Goal: Task Accomplishment & Management: Complete application form

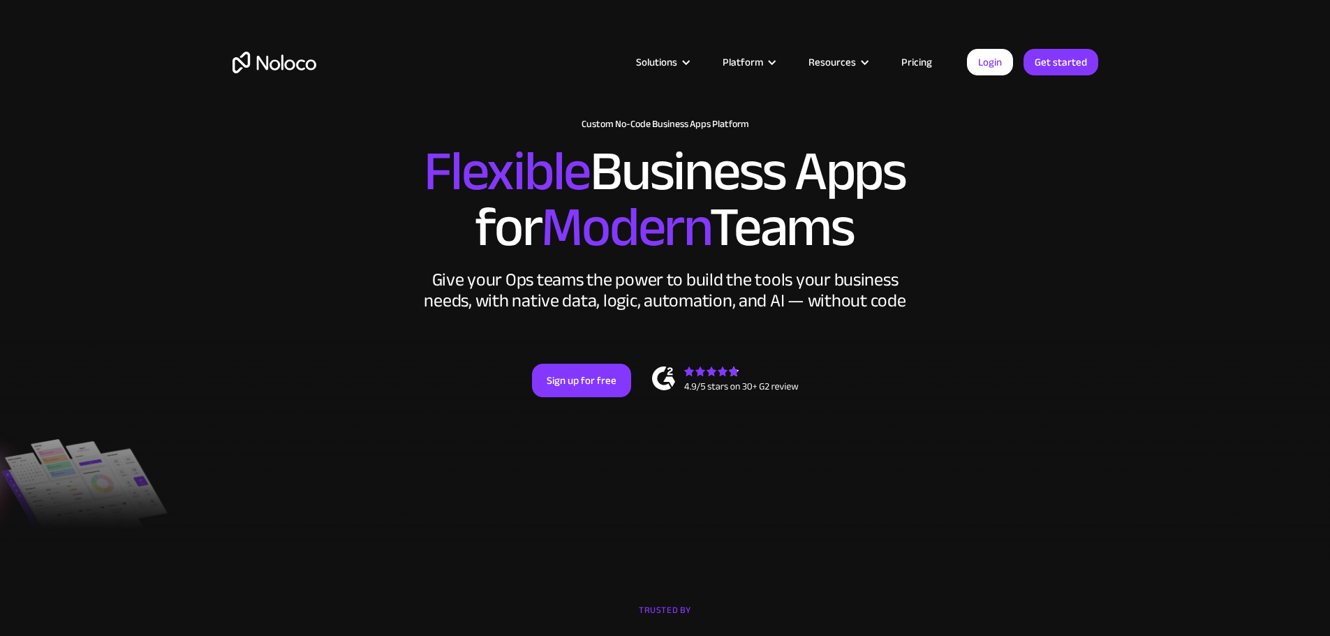
click at [919, 61] on link "Pricing" at bounding box center [917, 62] width 66 height 18
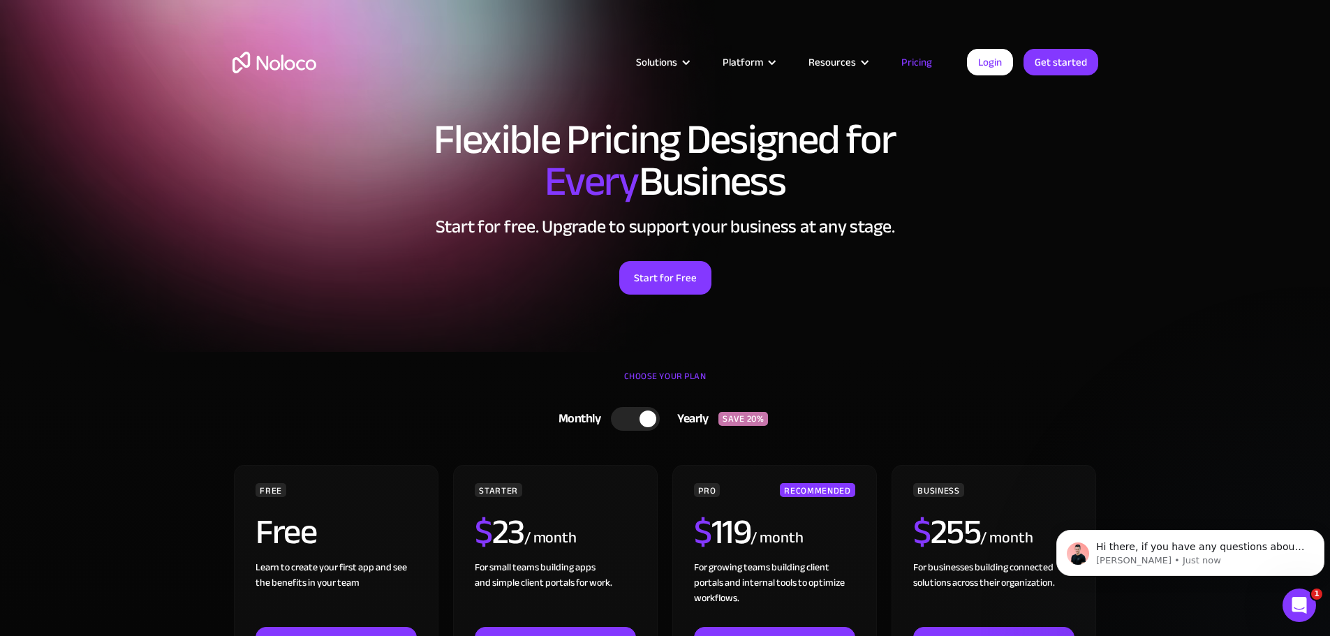
click at [1118, 165] on section "Flexible Pricing Designed for Every Business Start for free. Upgrade to support…" at bounding box center [665, 176] width 1330 height 352
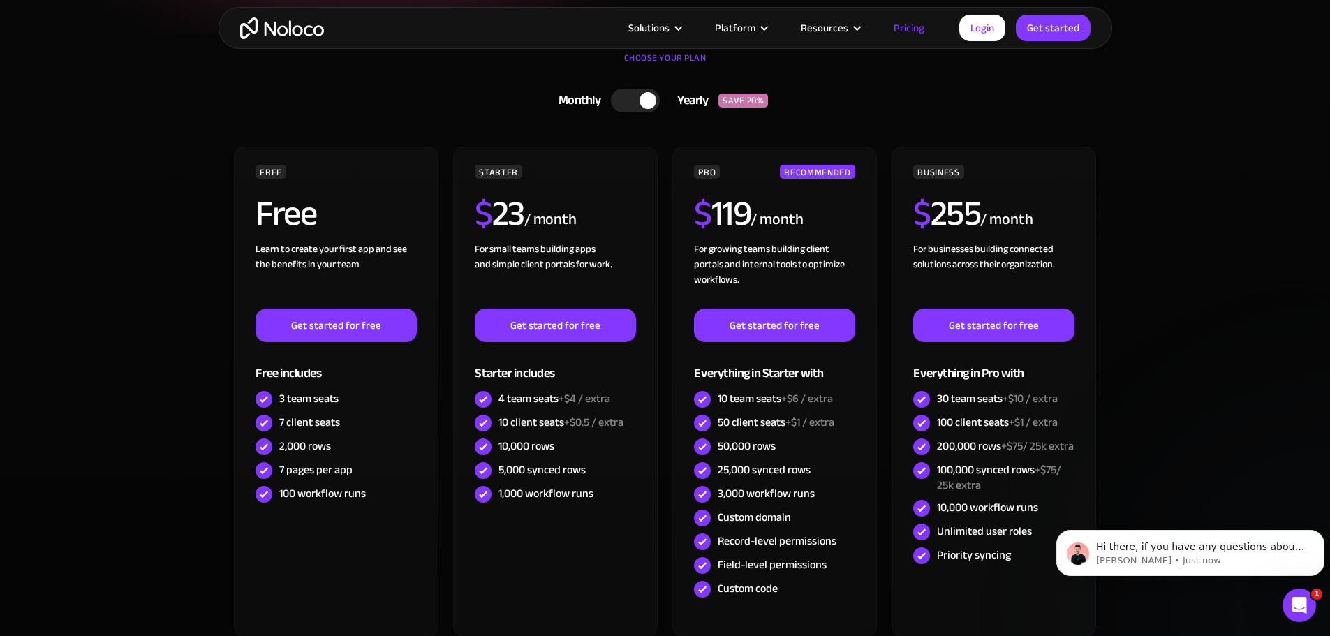
scroll to position [419, 0]
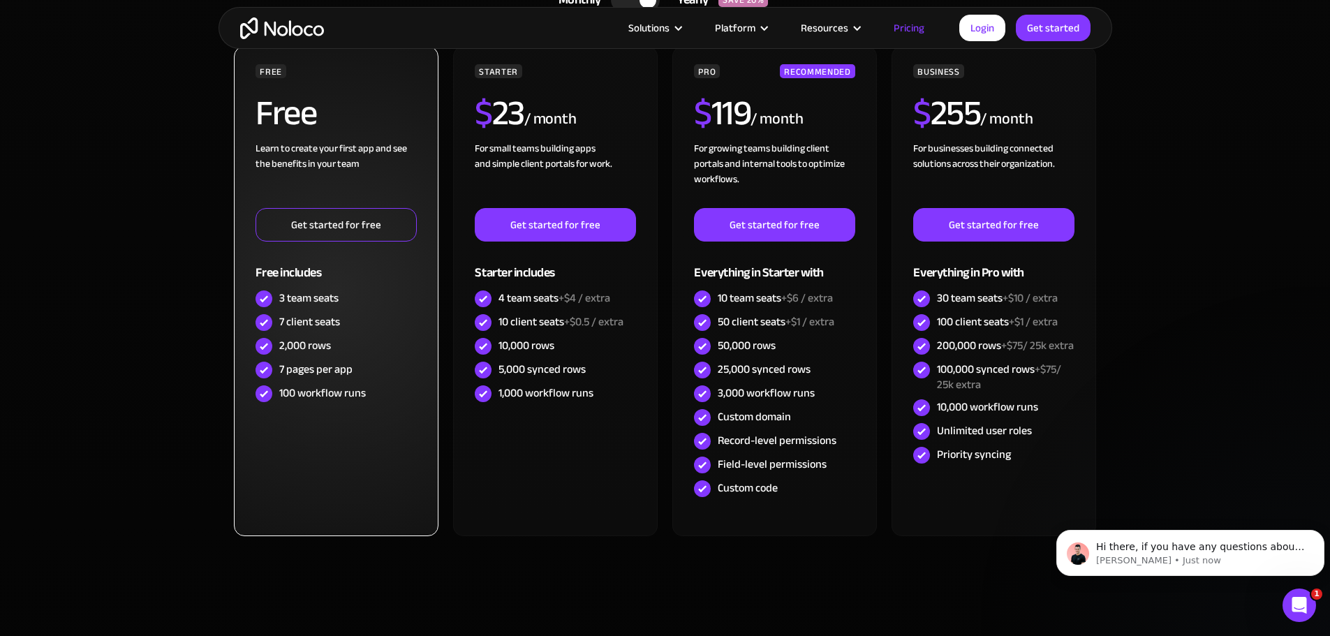
click at [336, 223] on link "Get started for free" at bounding box center [335, 225] width 161 height 34
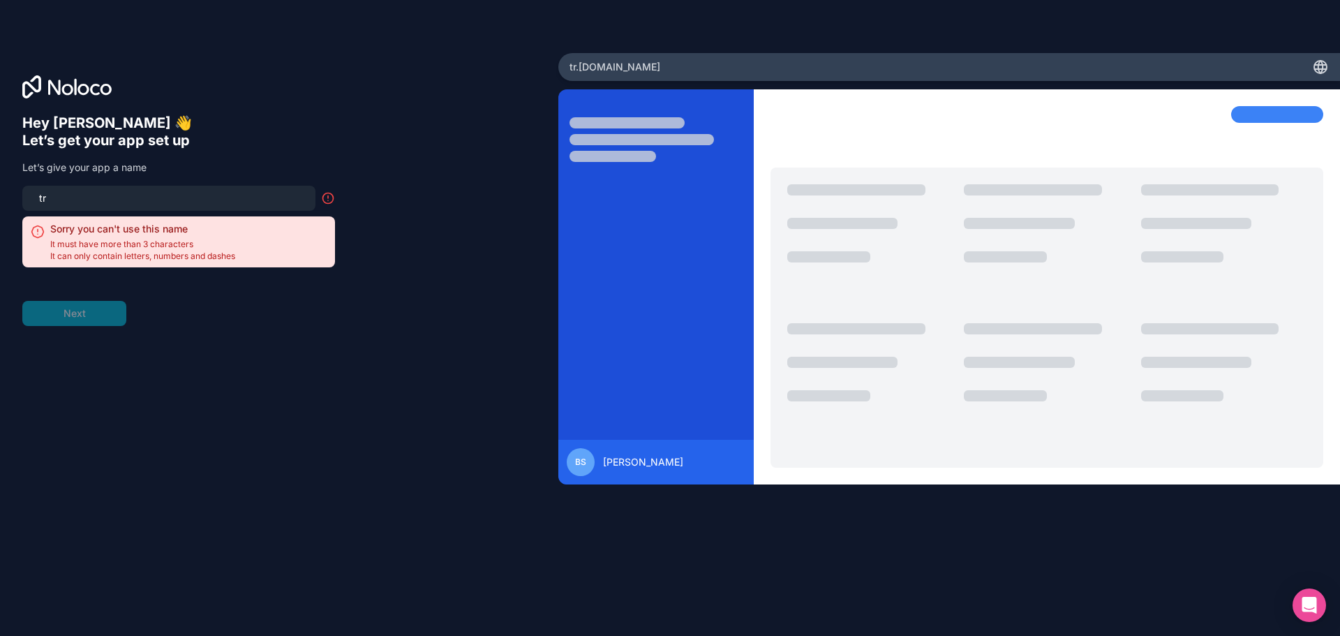
type input "t"
type input "a"
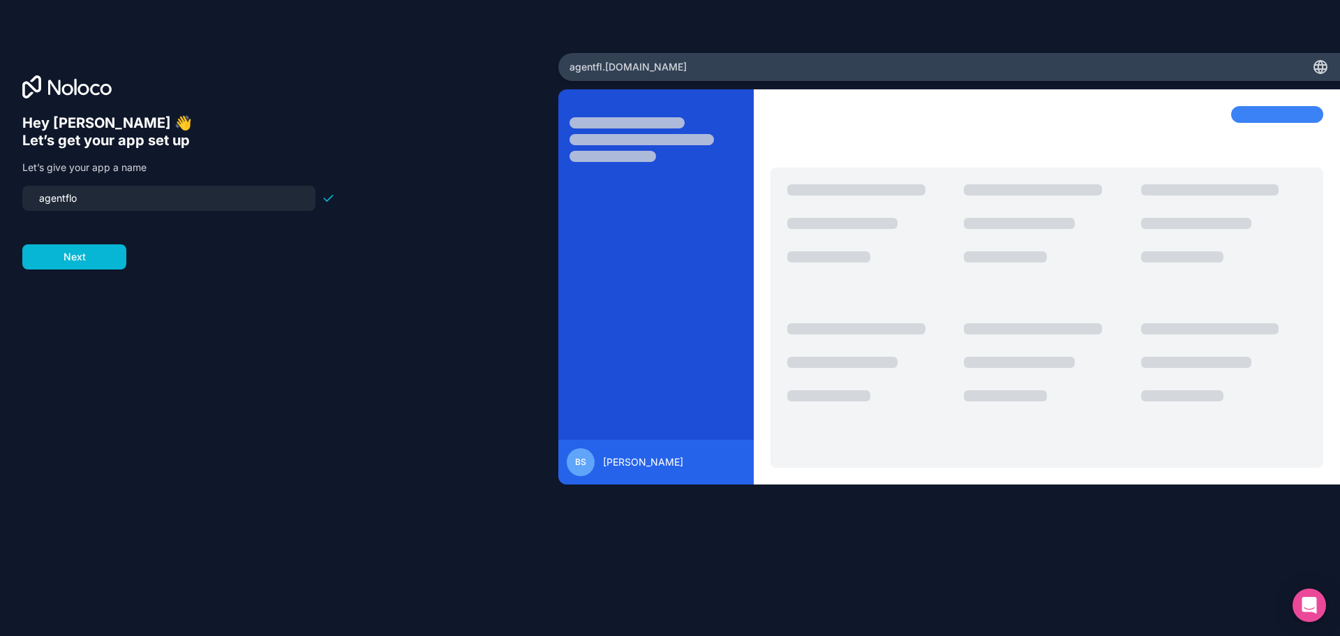
type input "agentflow"
click at [64, 254] on button "Next" at bounding box center [74, 256] width 104 height 25
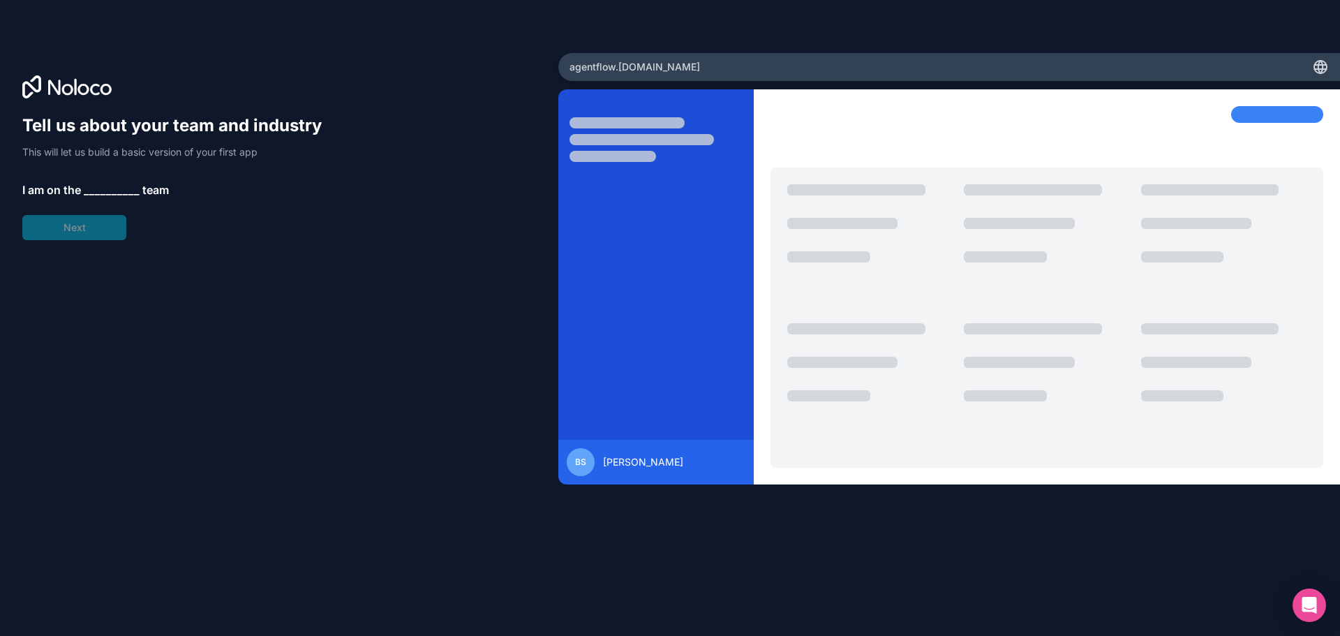
click at [115, 188] on span "__________" at bounding box center [112, 190] width 56 height 17
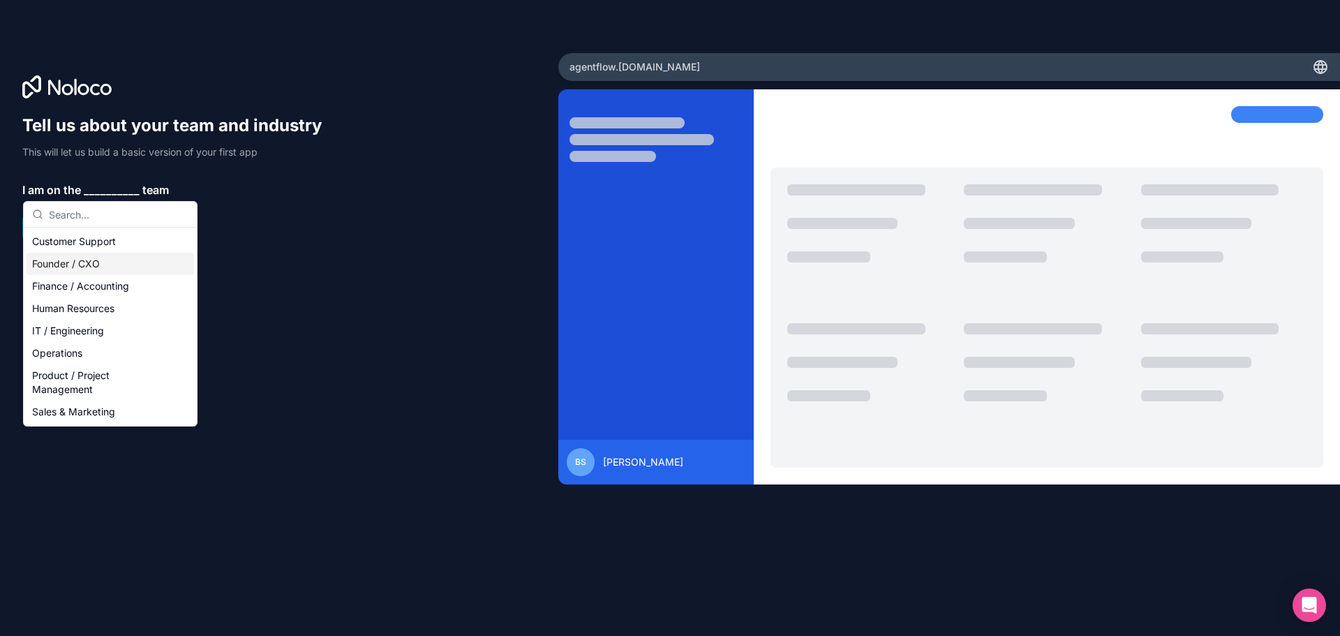
click at [61, 259] on div "Founder / CXO" at bounding box center [111, 264] width 168 height 22
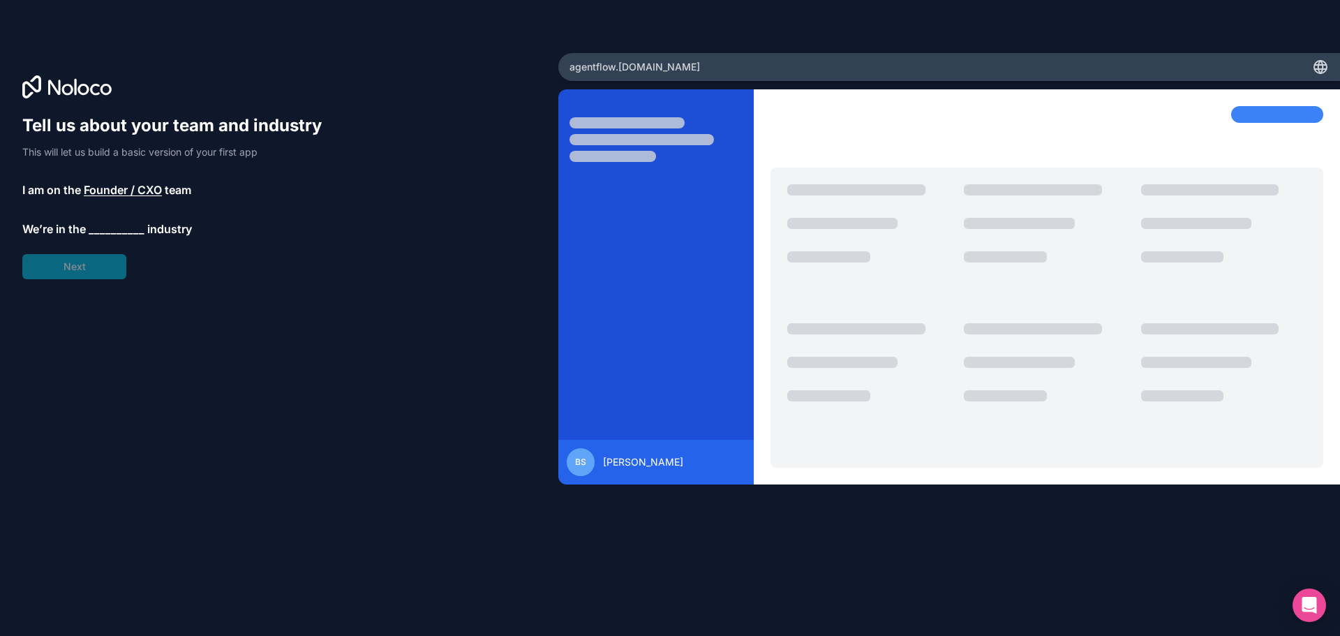
click at [104, 228] on span "__________" at bounding box center [117, 229] width 56 height 17
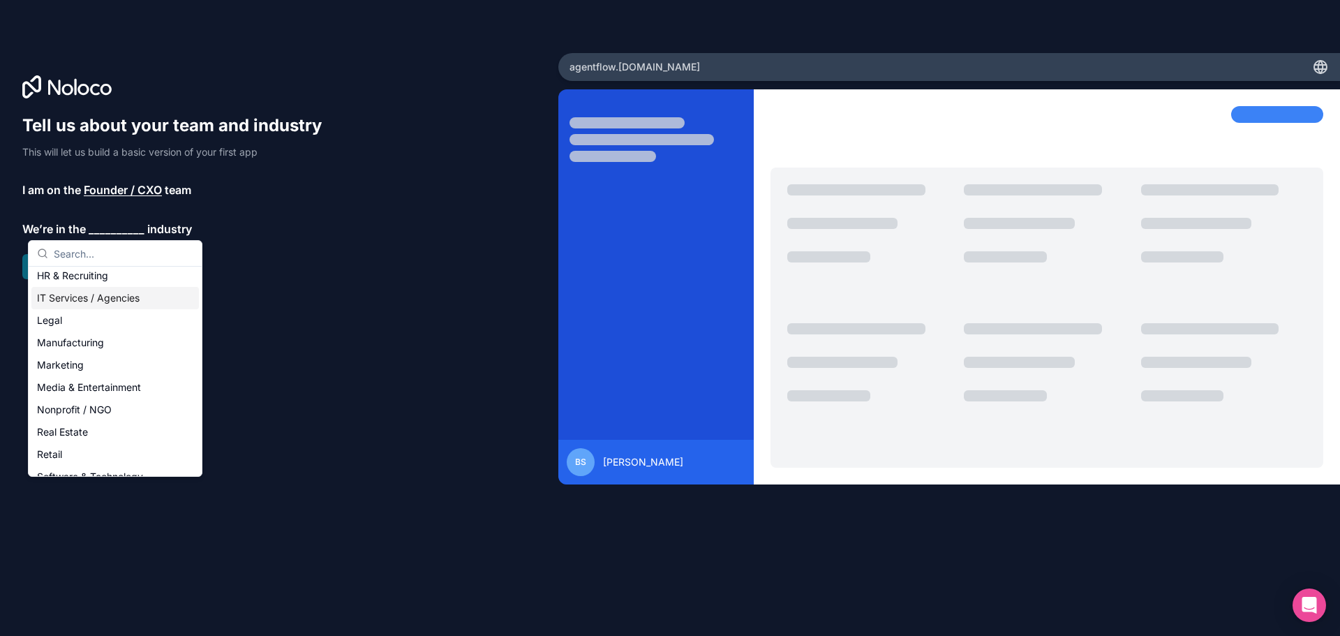
scroll to position [8, 0]
click at [94, 362] on div "Financial Services" at bounding box center [115, 361] width 168 height 22
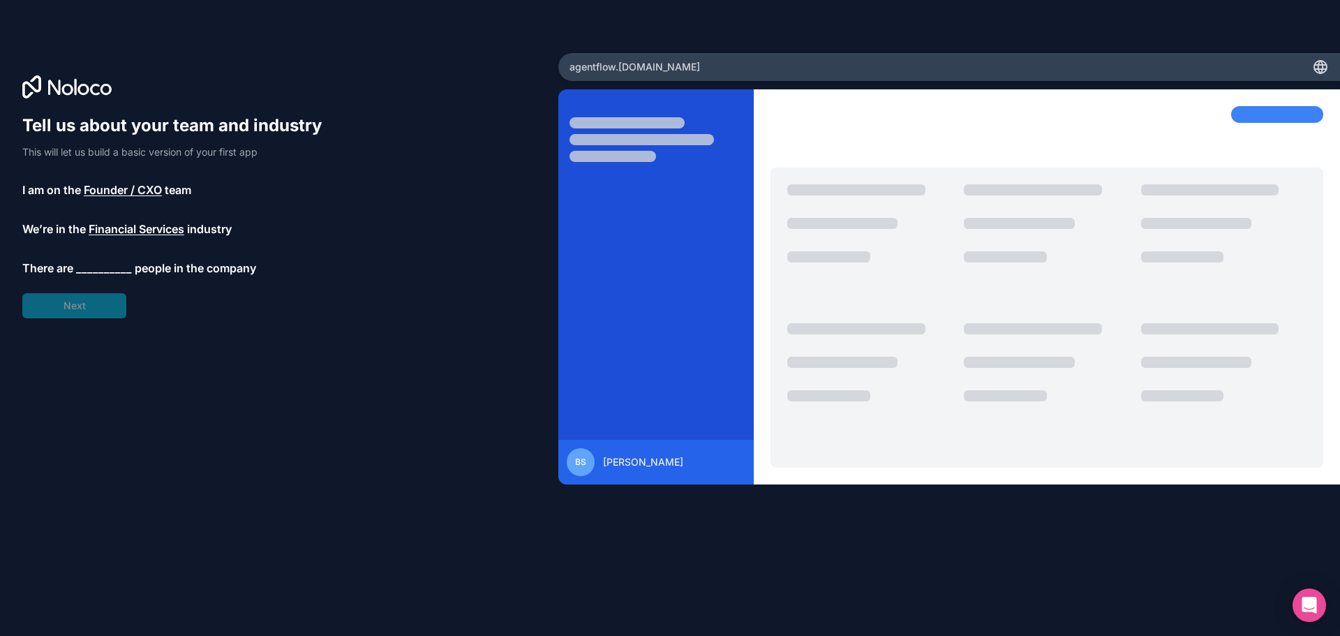
click at [103, 264] on span "__________" at bounding box center [104, 268] width 56 height 17
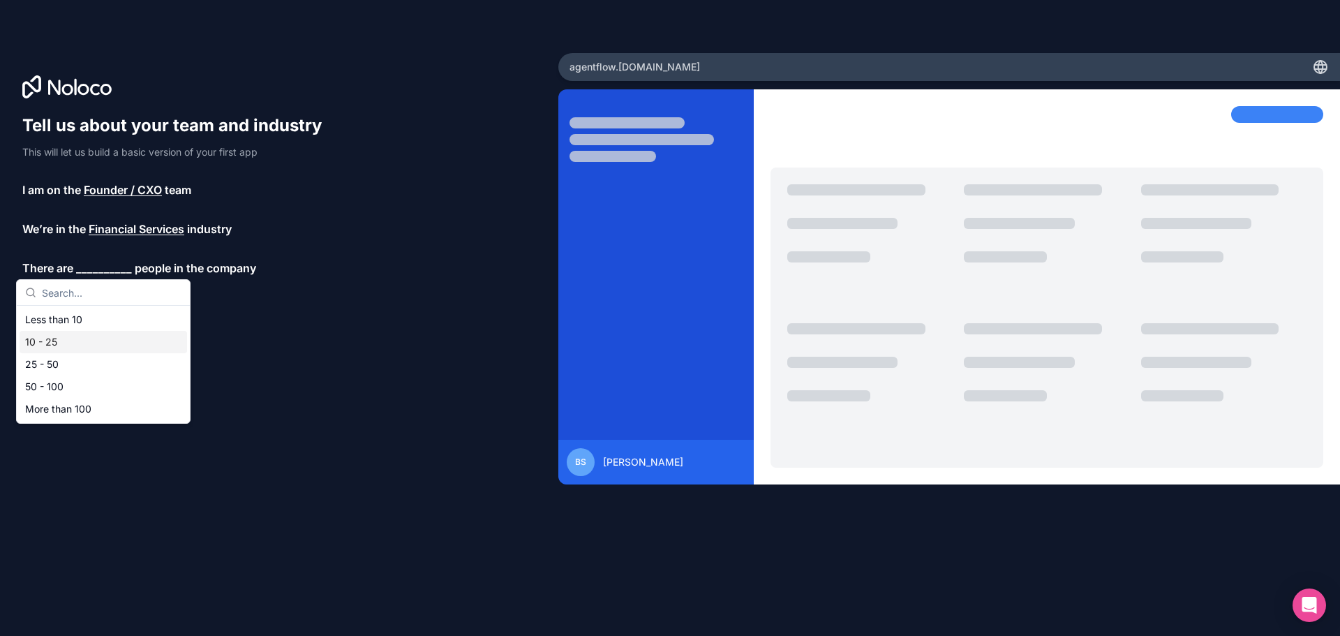
click at [50, 343] on div "10 - 25" at bounding box center [104, 342] width 168 height 22
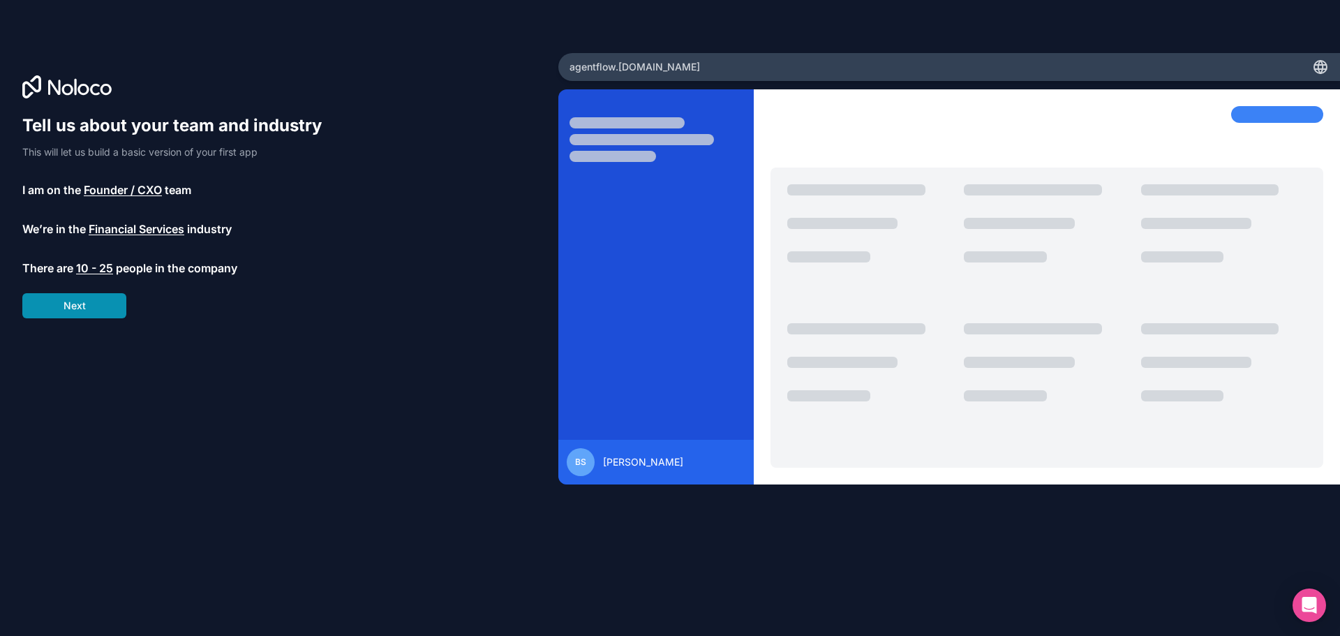
click at [75, 304] on button "Next" at bounding box center [74, 305] width 104 height 25
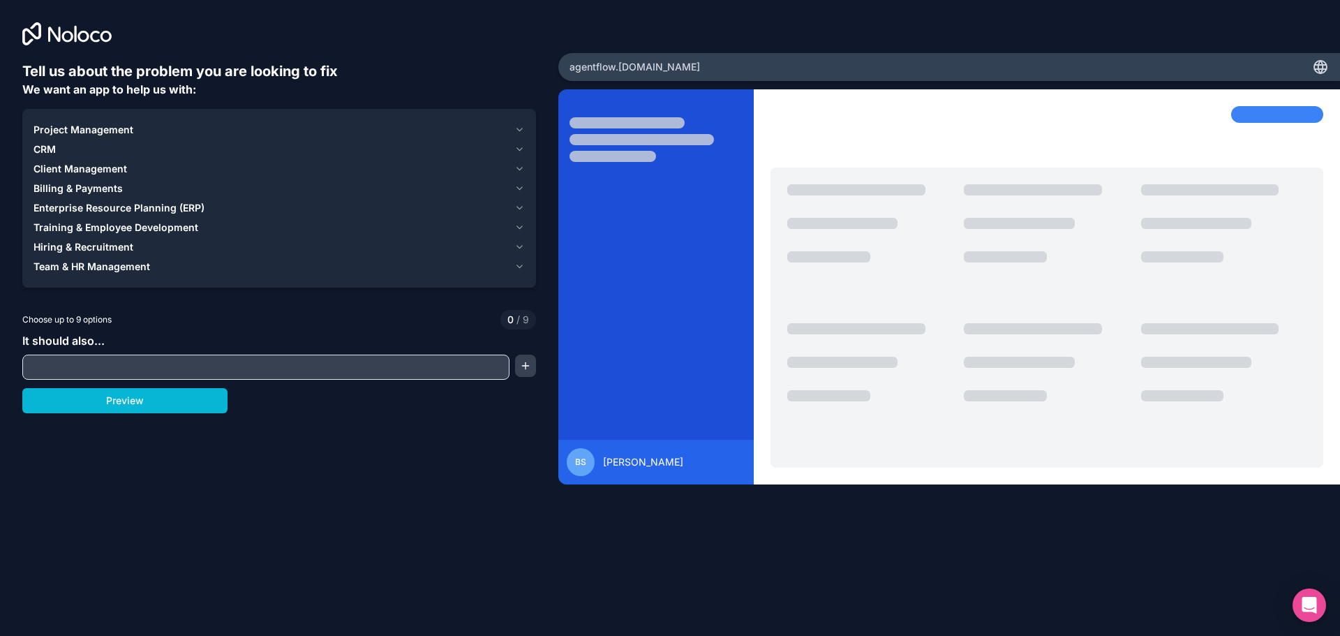
click at [444, 362] on input "text" at bounding box center [266, 367] width 480 height 20
click at [523, 364] on button "button" at bounding box center [525, 366] width 21 height 22
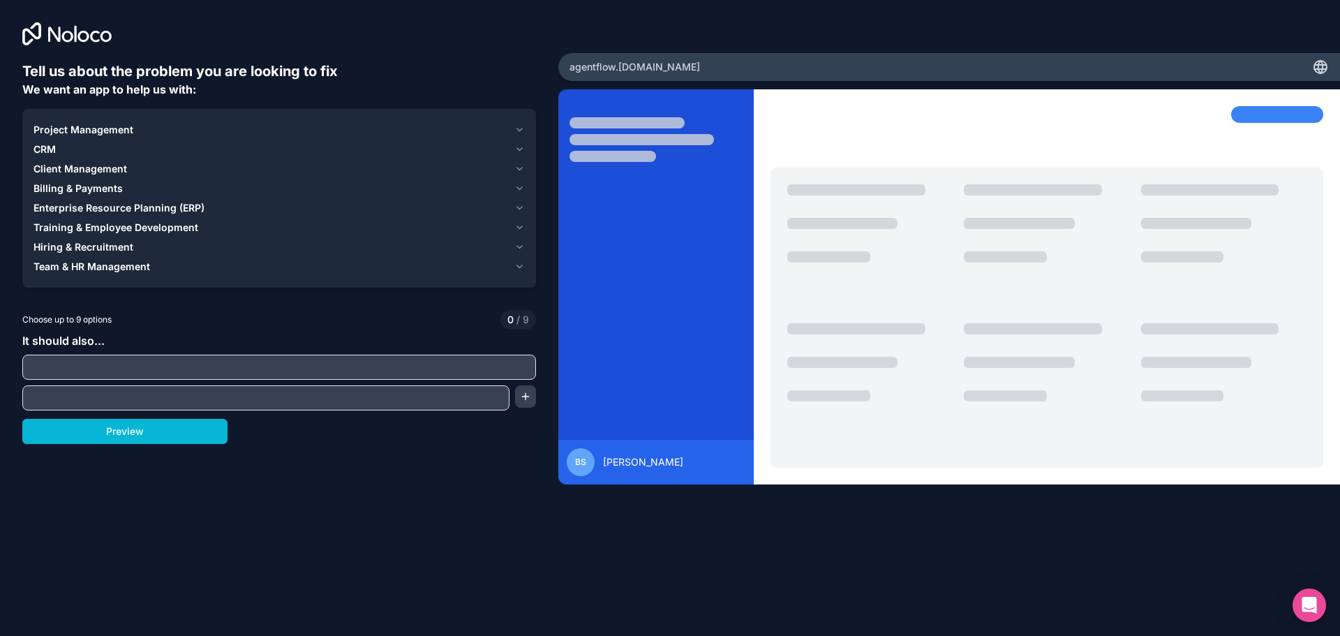
click at [517, 128] on icon "button" at bounding box center [520, 129] width 6 height 3
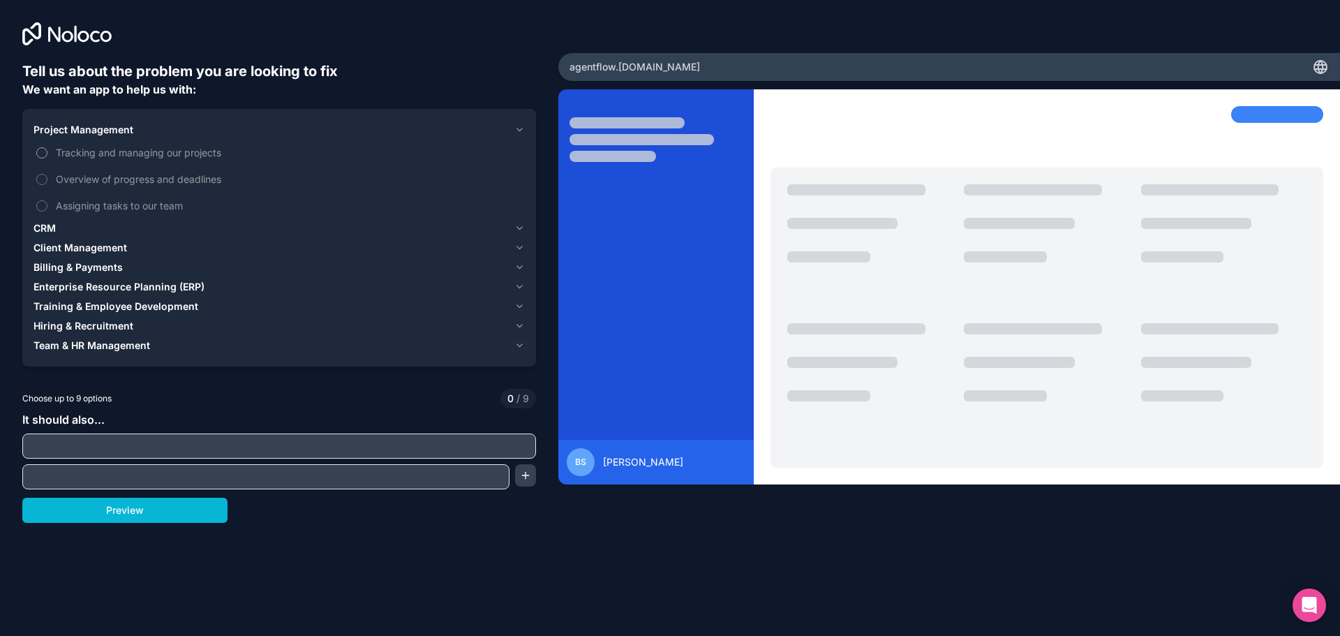
click at [40, 151] on button "Tracking and managing our projects" at bounding box center [41, 152] width 11 height 11
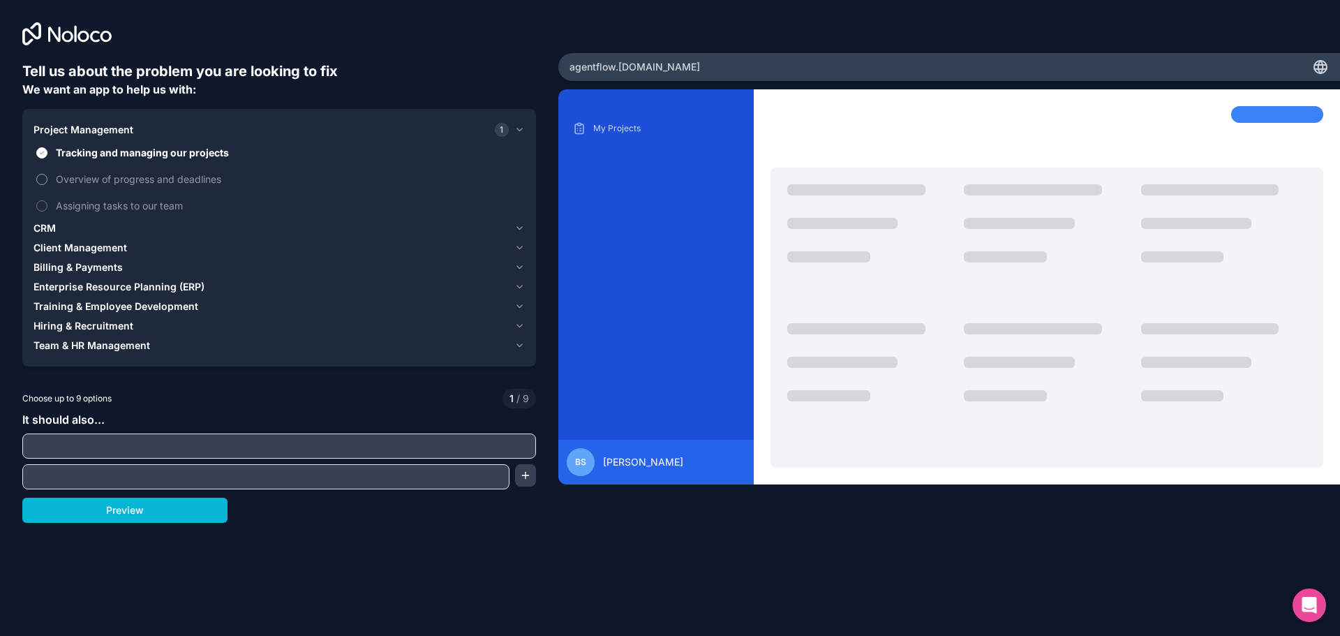
click at [40, 179] on button "Overview of progress and deadlines" at bounding box center [41, 179] width 11 height 11
click at [519, 228] on icon "button" at bounding box center [519, 228] width 10 height 11
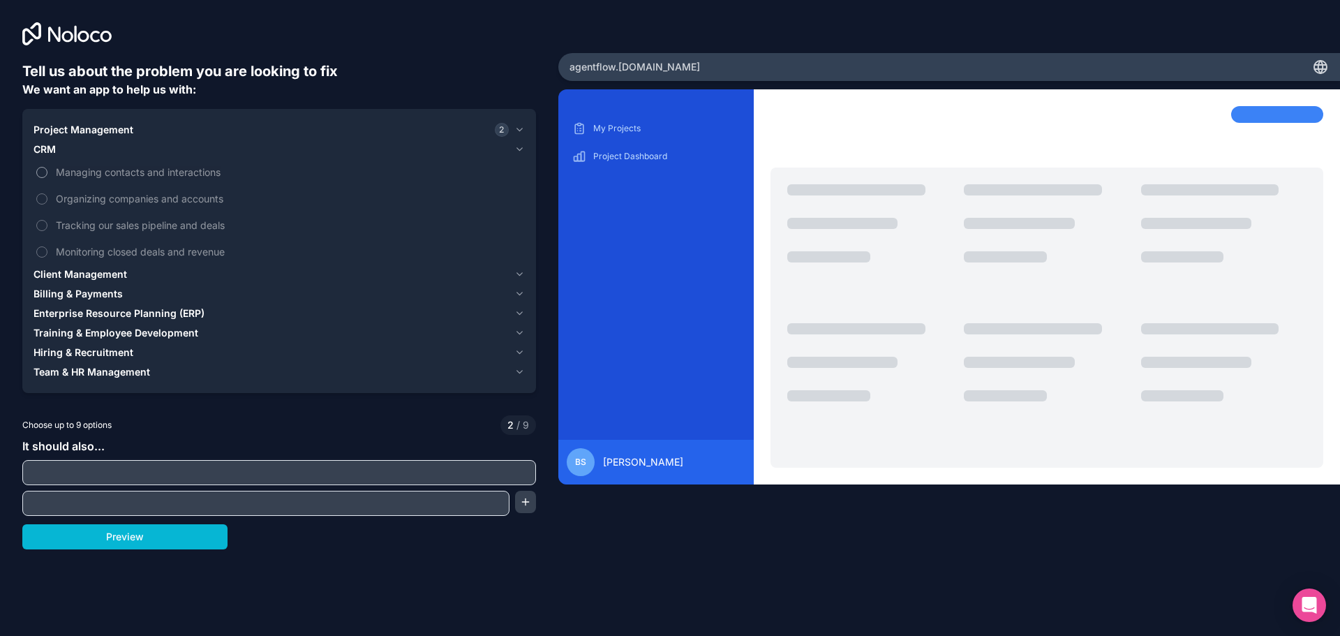
click at [42, 172] on button "Managing contacts and interactions" at bounding box center [41, 172] width 11 height 11
click at [43, 224] on button "Tracking our sales pipeline and deals" at bounding box center [41, 225] width 11 height 11
click at [35, 251] on label "Monitoring closed deals and revenue" at bounding box center [279, 252] width 491 height 26
click at [36, 251] on button "Monitoring closed deals and revenue" at bounding box center [41, 251] width 11 height 11
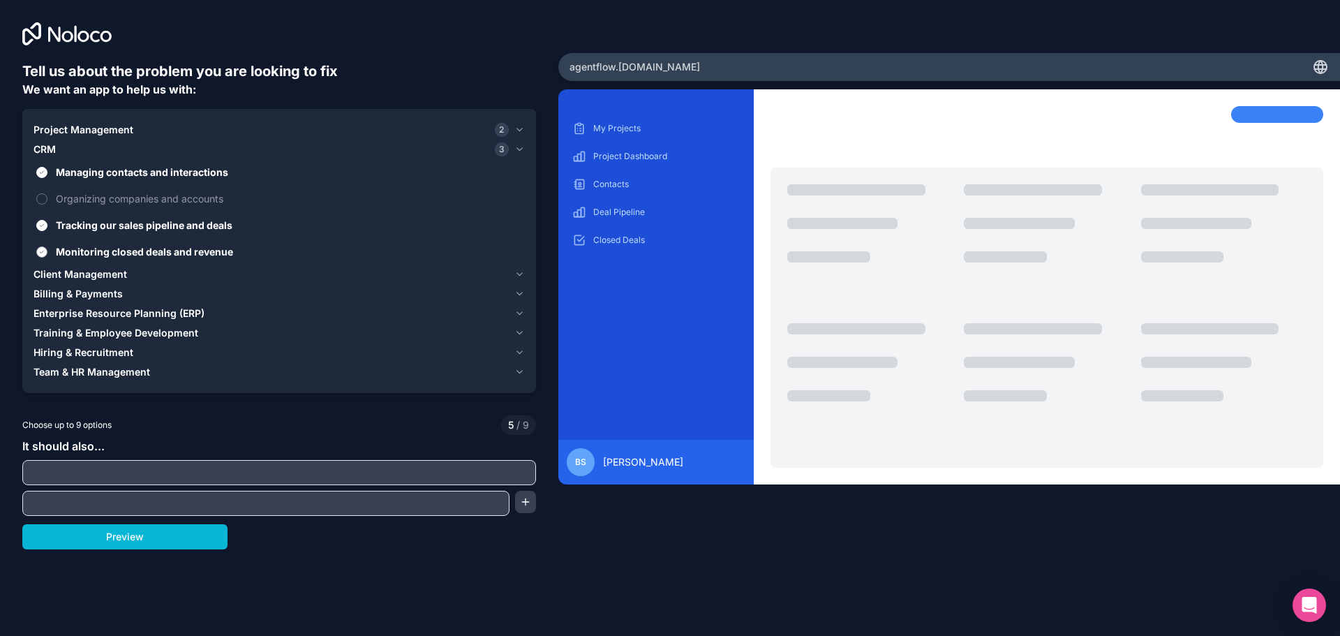
click at [39, 250] on button "Monitoring closed deals and revenue" at bounding box center [41, 251] width 11 height 11
click at [525, 273] on div "Project Management 2 CRM 2 Managing contacts and interactions Organizing compan…" at bounding box center [279, 251] width 514 height 284
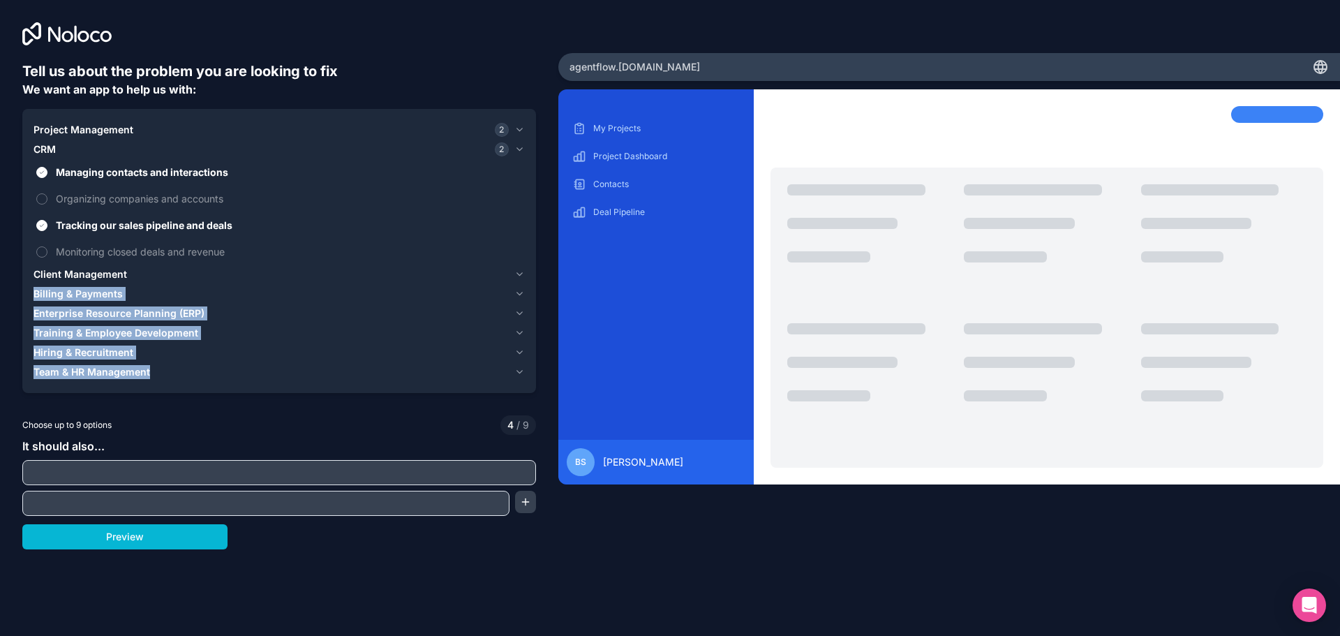
click at [518, 272] on icon "button" at bounding box center [519, 274] width 10 height 11
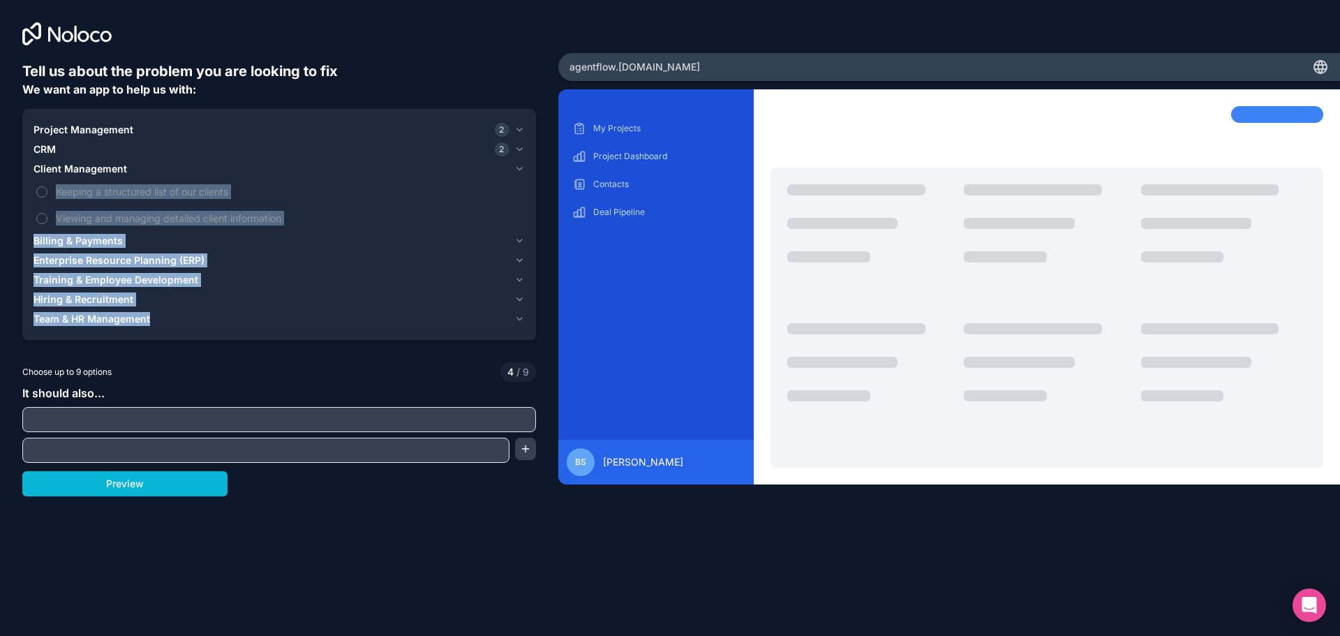
click at [520, 318] on icon "button" at bounding box center [519, 318] width 10 height 11
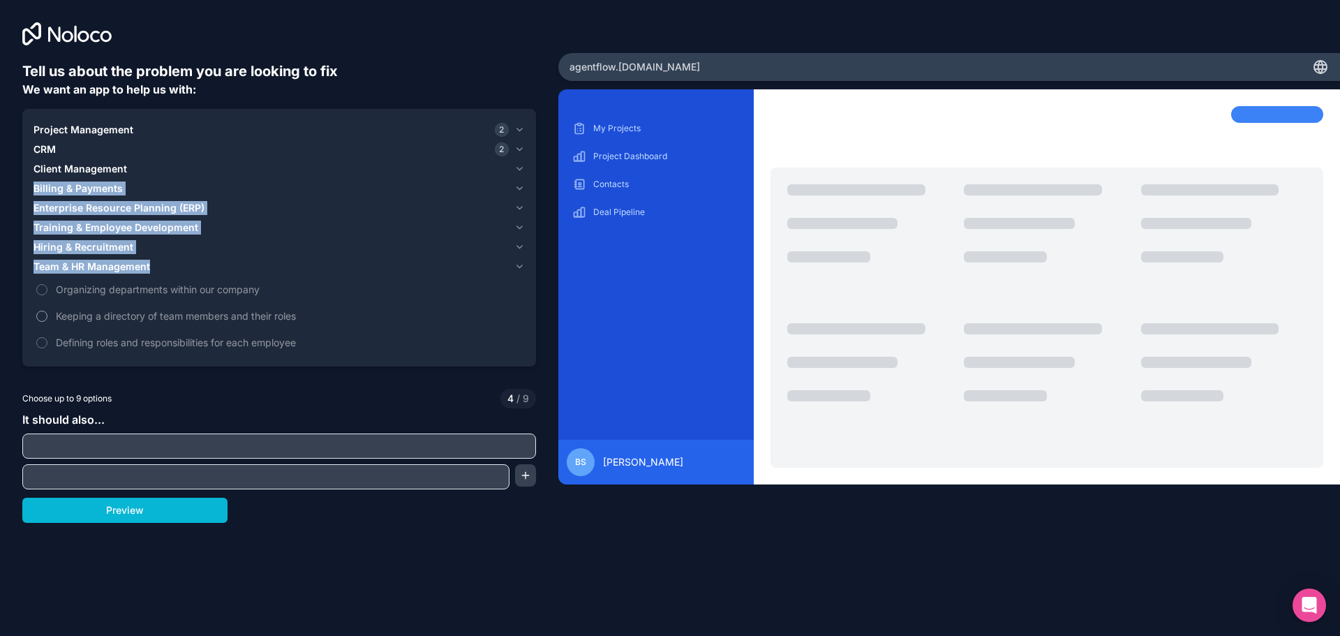
click at [43, 314] on button "Keeping a directory of team members and their roles" at bounding box center [41, 316] width 11 height 11
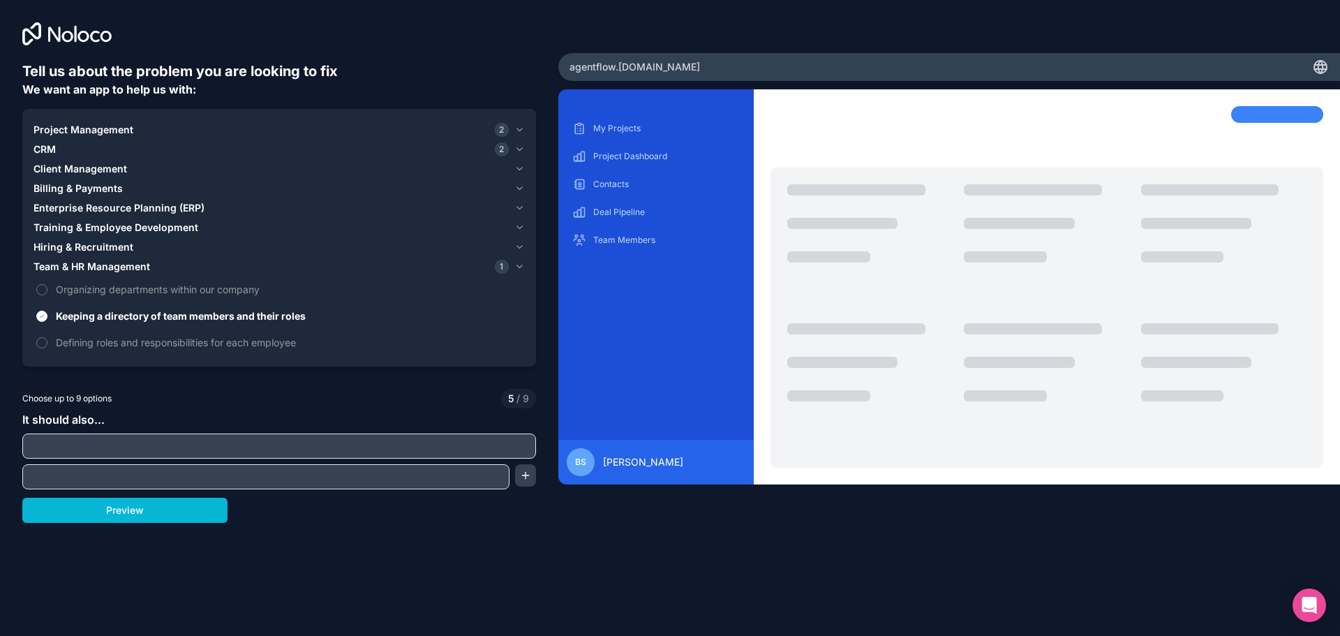
click at [336, 390] on div "Choose up to 9 options 5 / 9" at bounding box center [279, 399] width 514 height 20
click at [125, 445] on input "text" at bounding box center [279, 446] width 507 height 20
type input "Have a chat section for ai agents and tasks to be approved."
click at [61, 475] on input "text" at bounding box center [266, 477] width 480 height 20
type input "Have a connection via api to connect the ai agents"
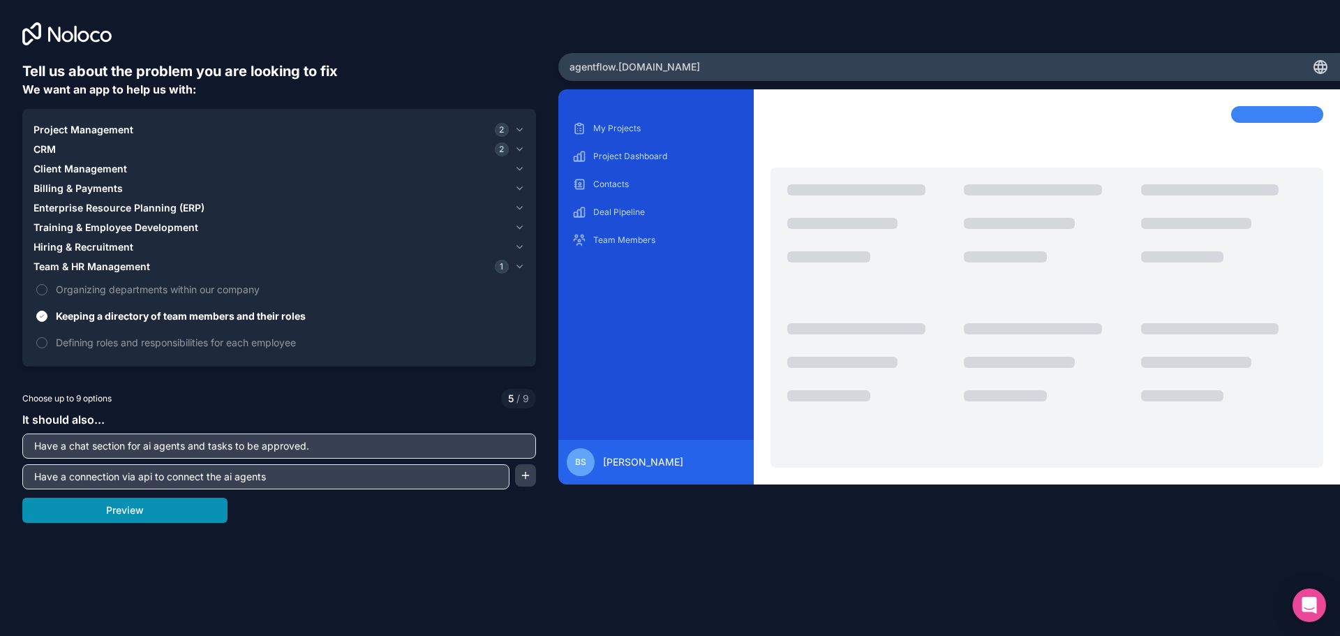
click at [126, 504] on button "Preview" at bounding box center [124, 510] width 205 height 25
